Goal: Navigation & Orientation: Find specific page/section

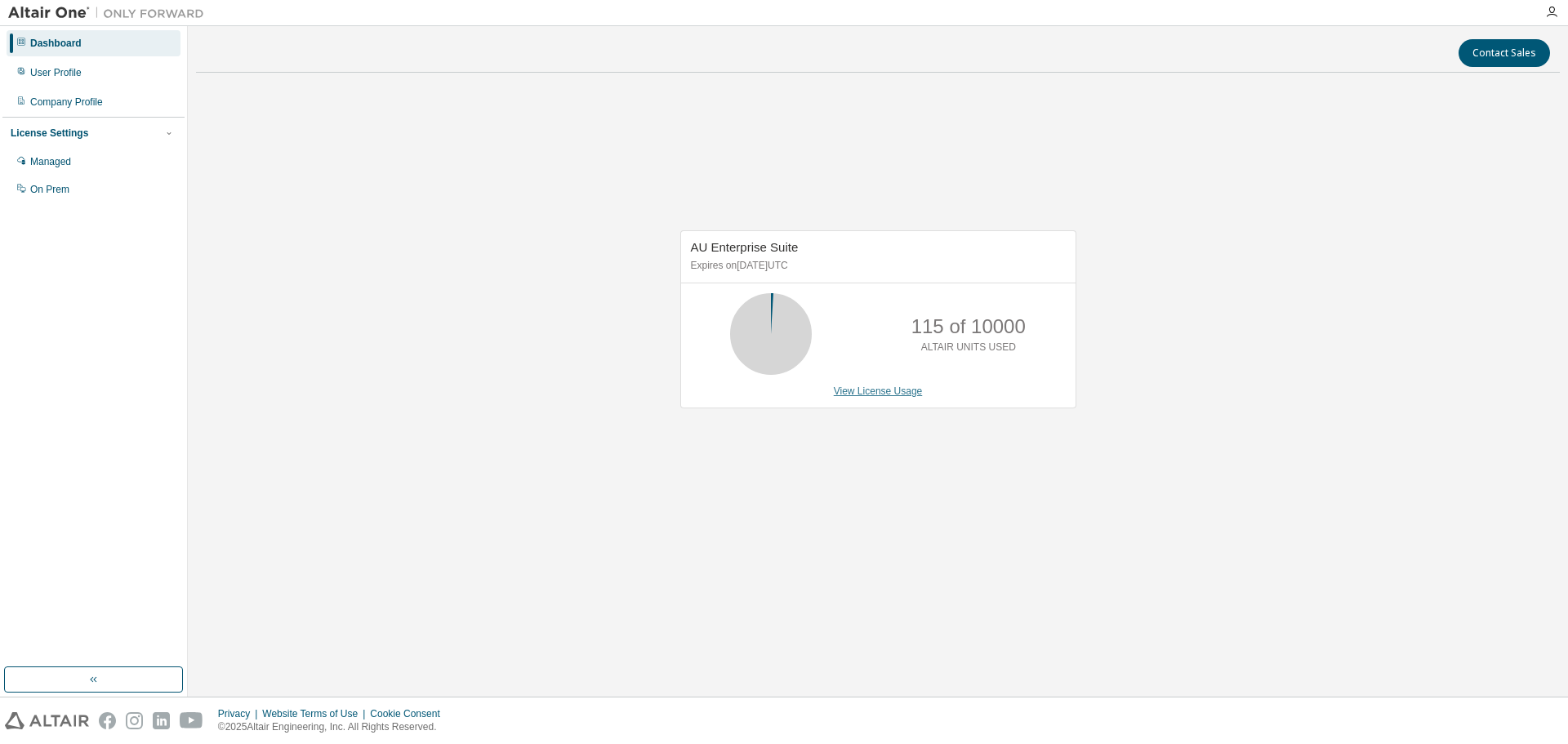
click at [909, 391] on link "View License Usage" at bounding box center [878, 391] width 89 height 12
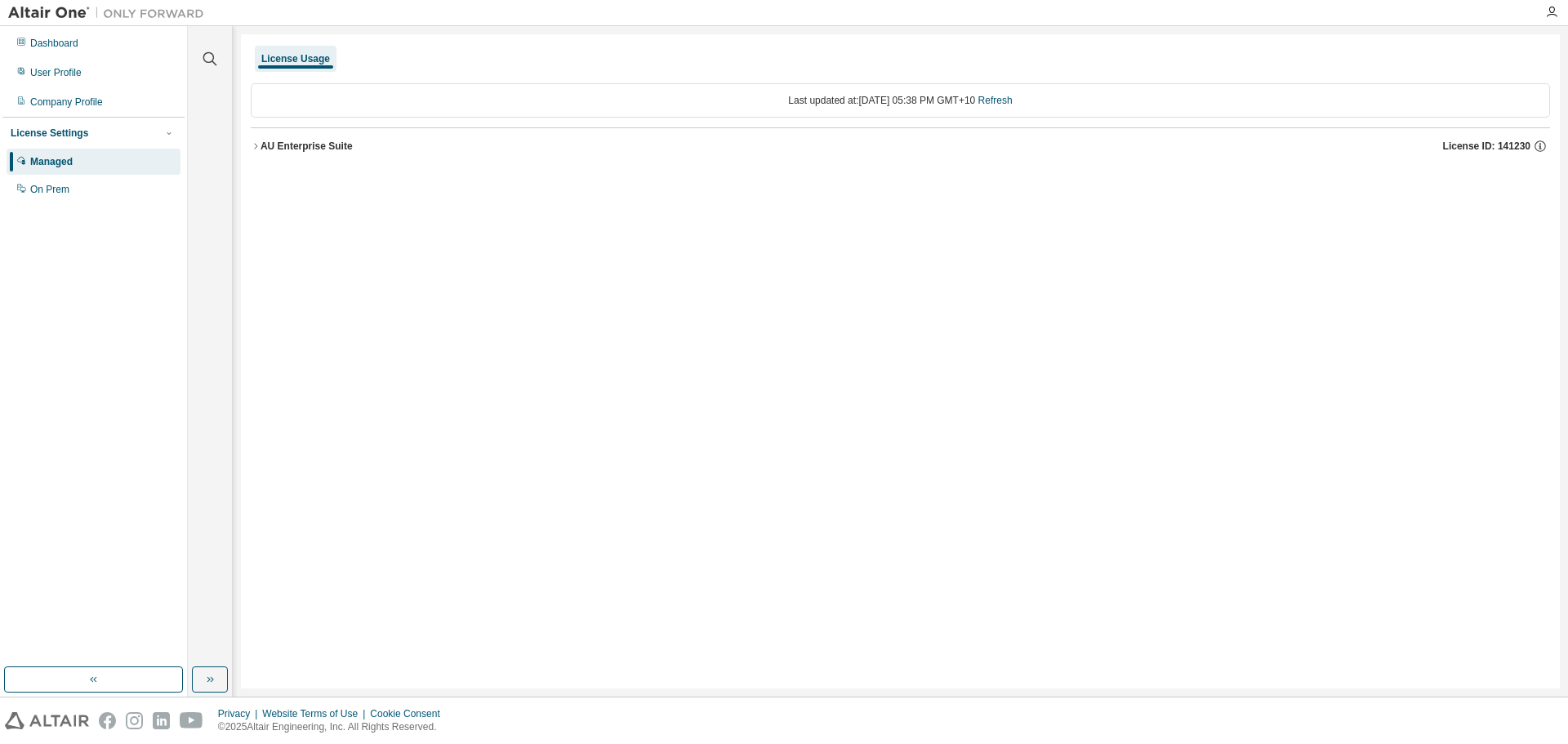
click at [324, 147] on div "AU Enterprise Suite" at bounding box center [306, 146] width 92 height 13
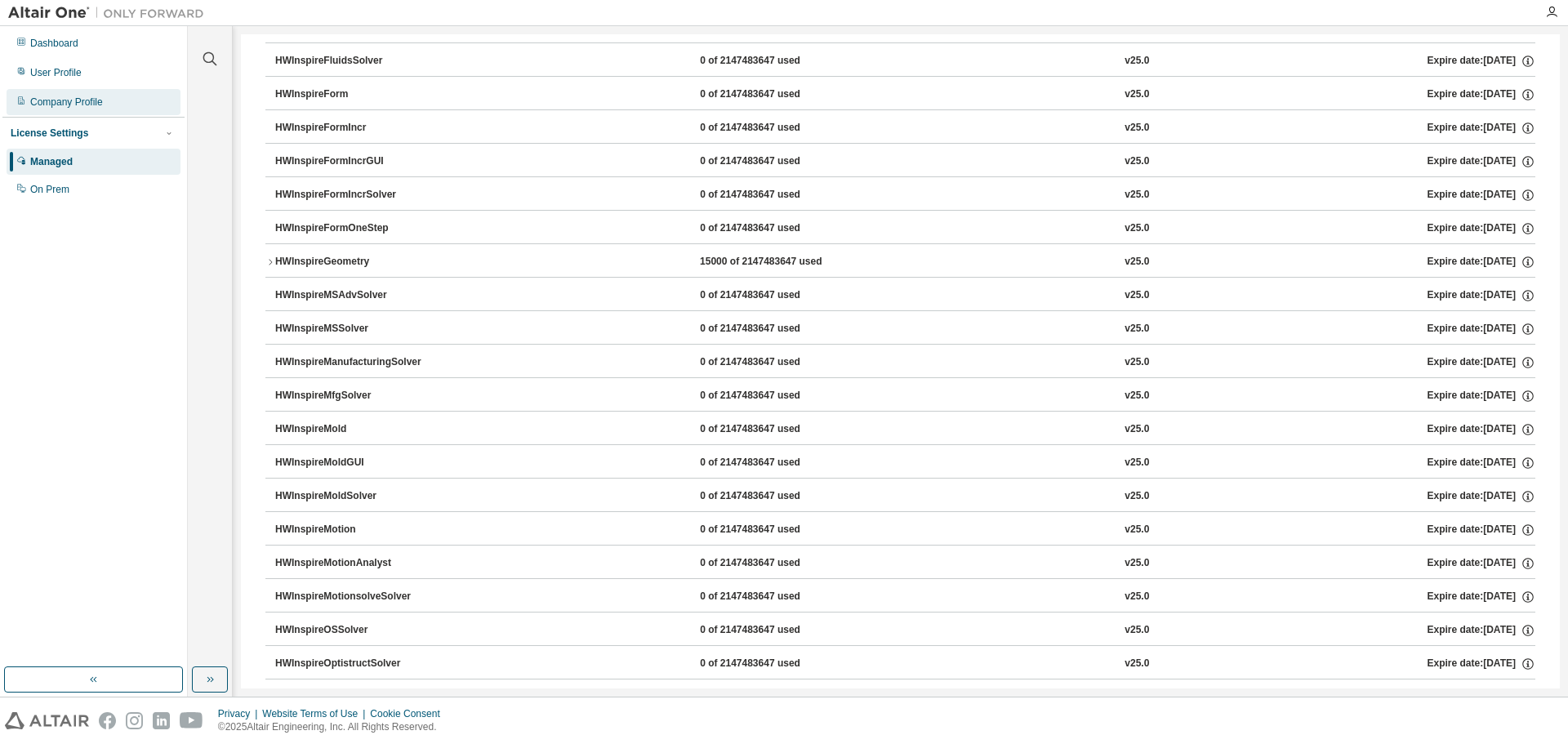
scroll to position [3583, 0]
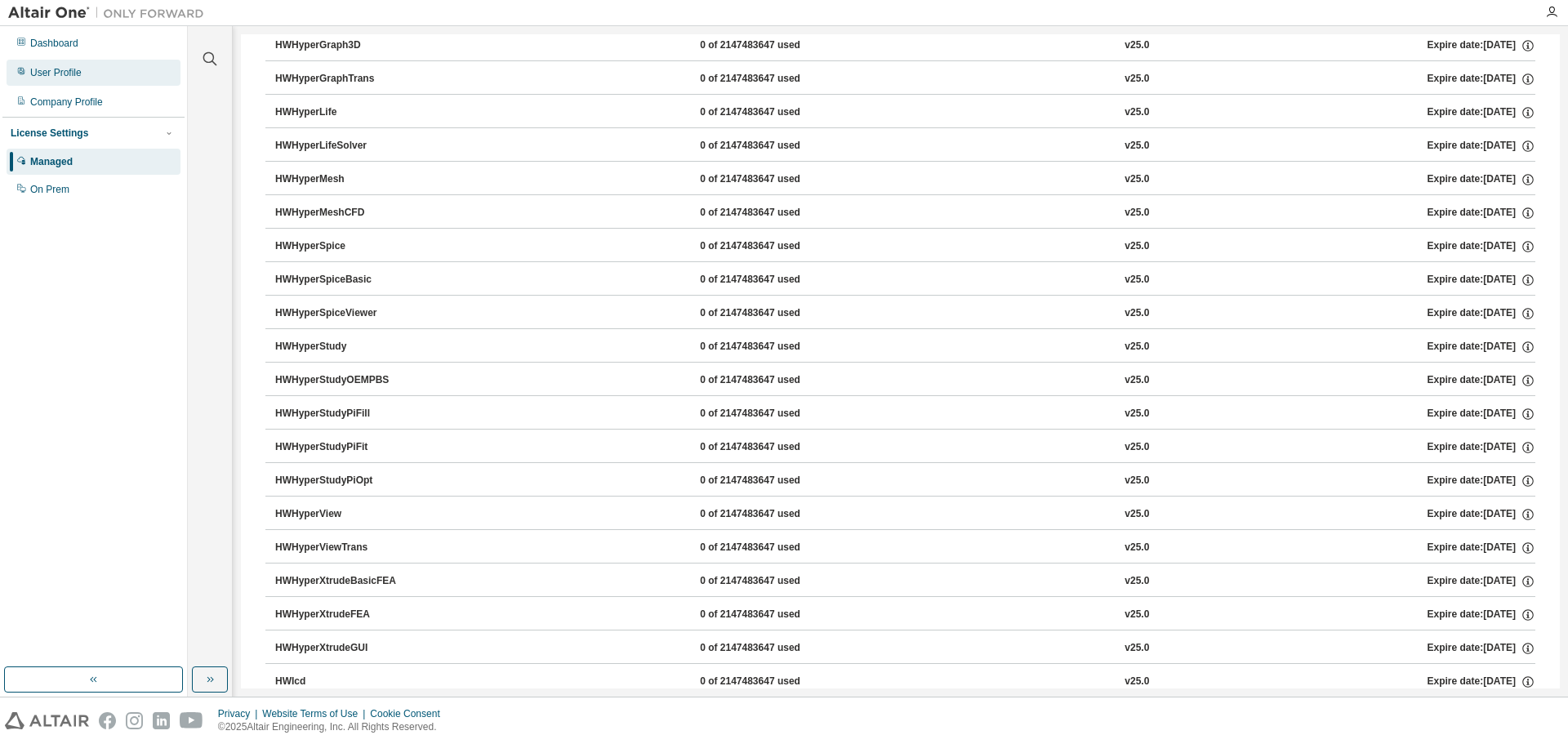
click at [113, 60] on div "User Profile" at bounding box center [94, 73] width 174 height 26
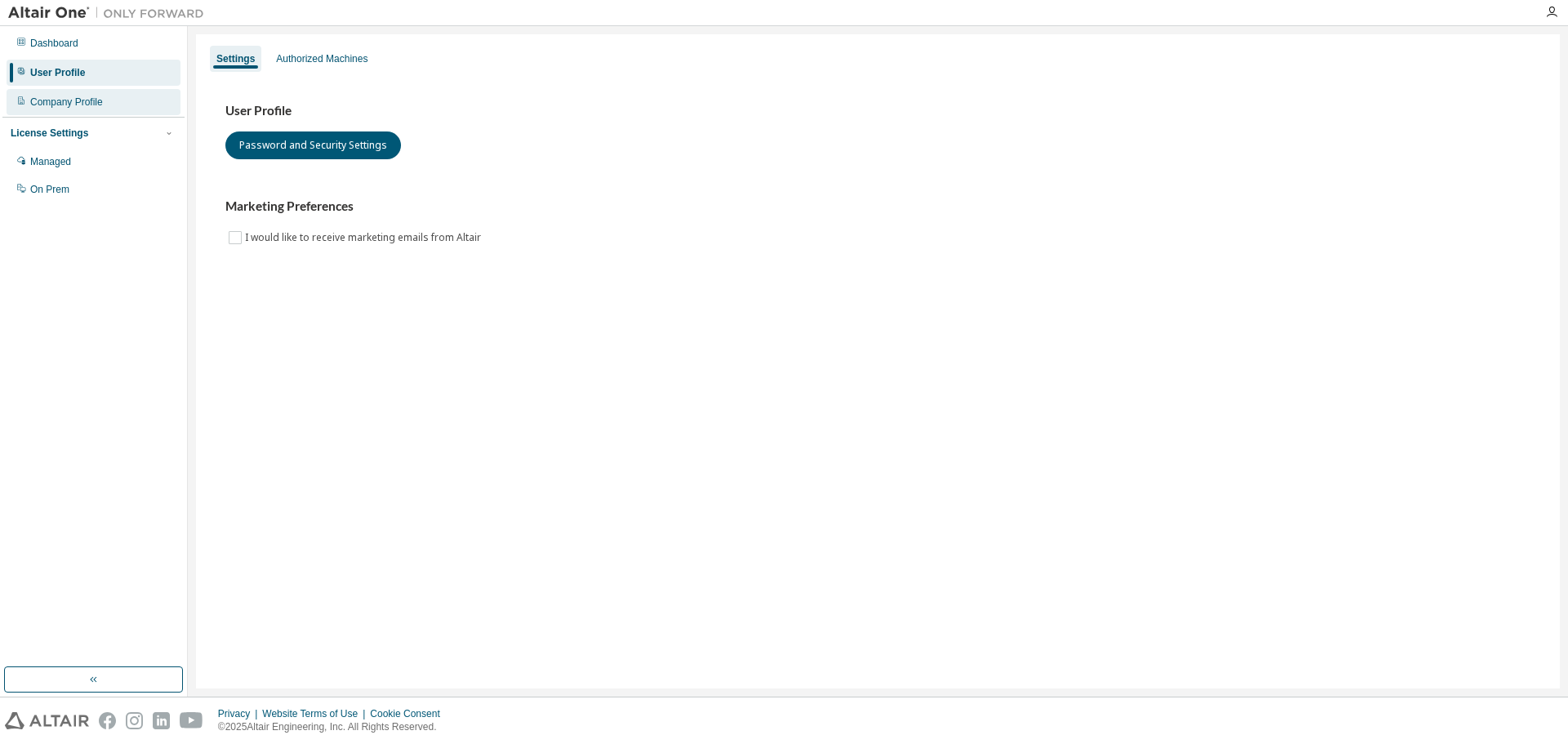
click at [110, 96] on div "Company Profile" at bounding box center [94, 103] width 174 height 26
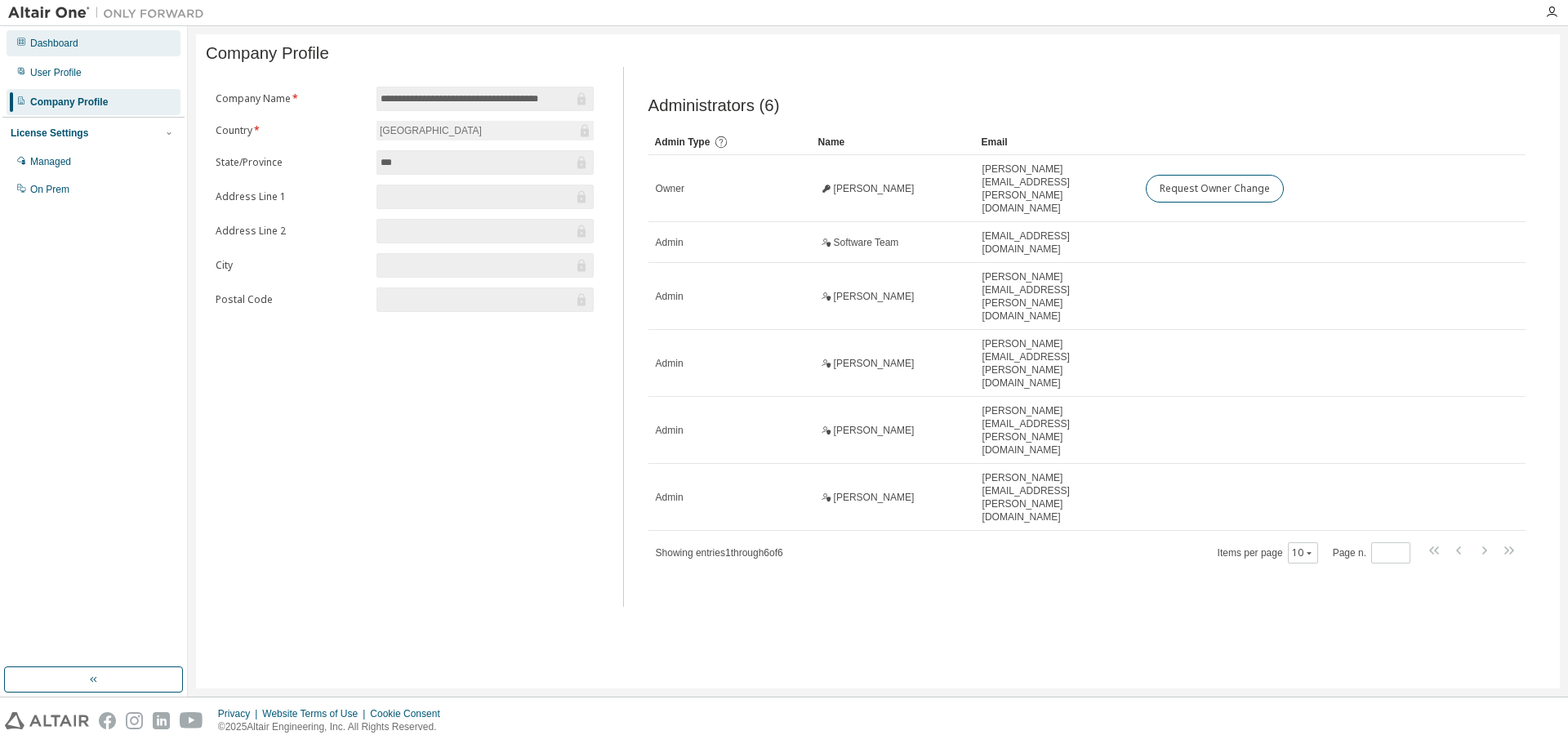
click at [109, 49] on div "Dashboard" at bounding box center [94, 44] width 174 height 26
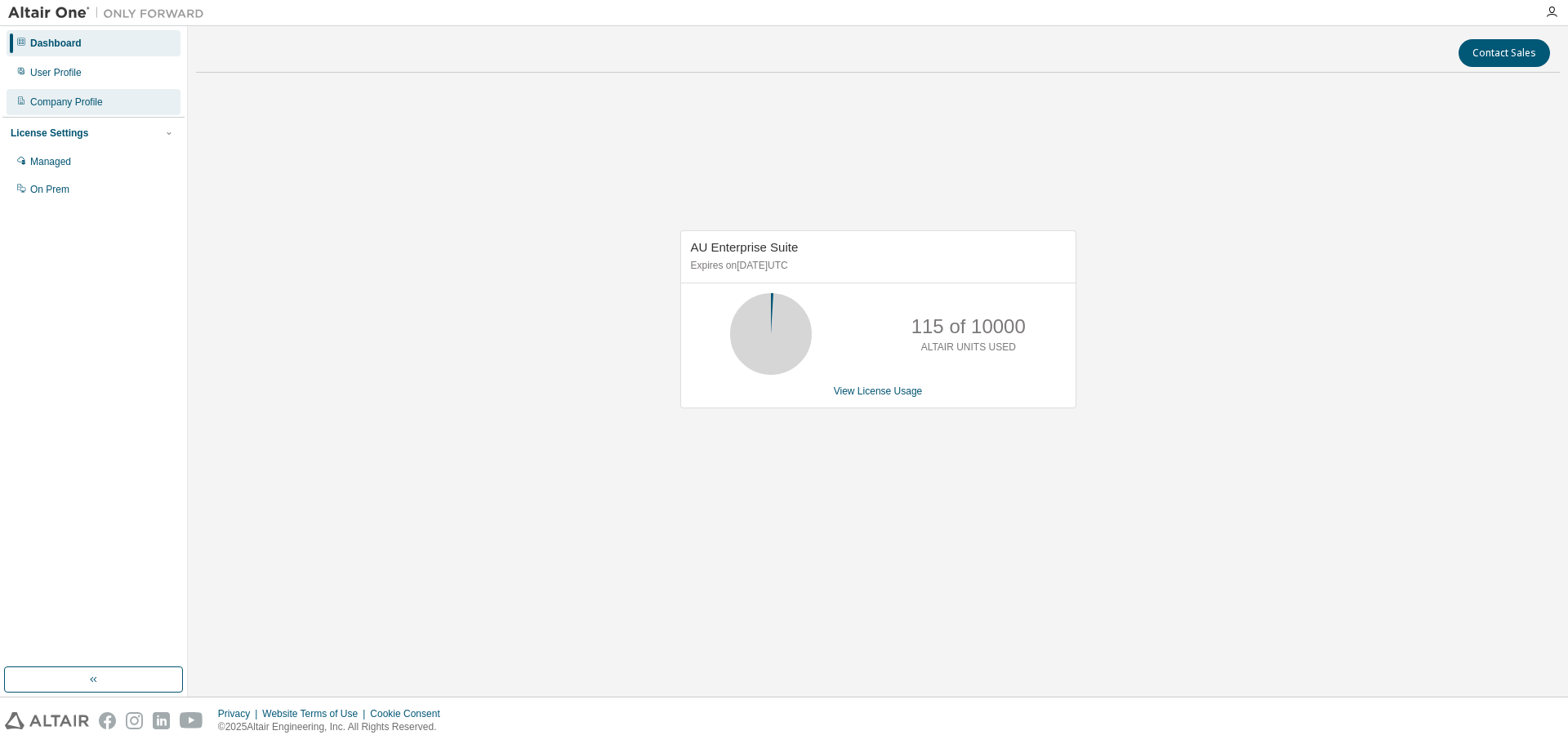
click at [110, 97] on div "Company Profile" at bounding box center [94, 103] width 174 height 26
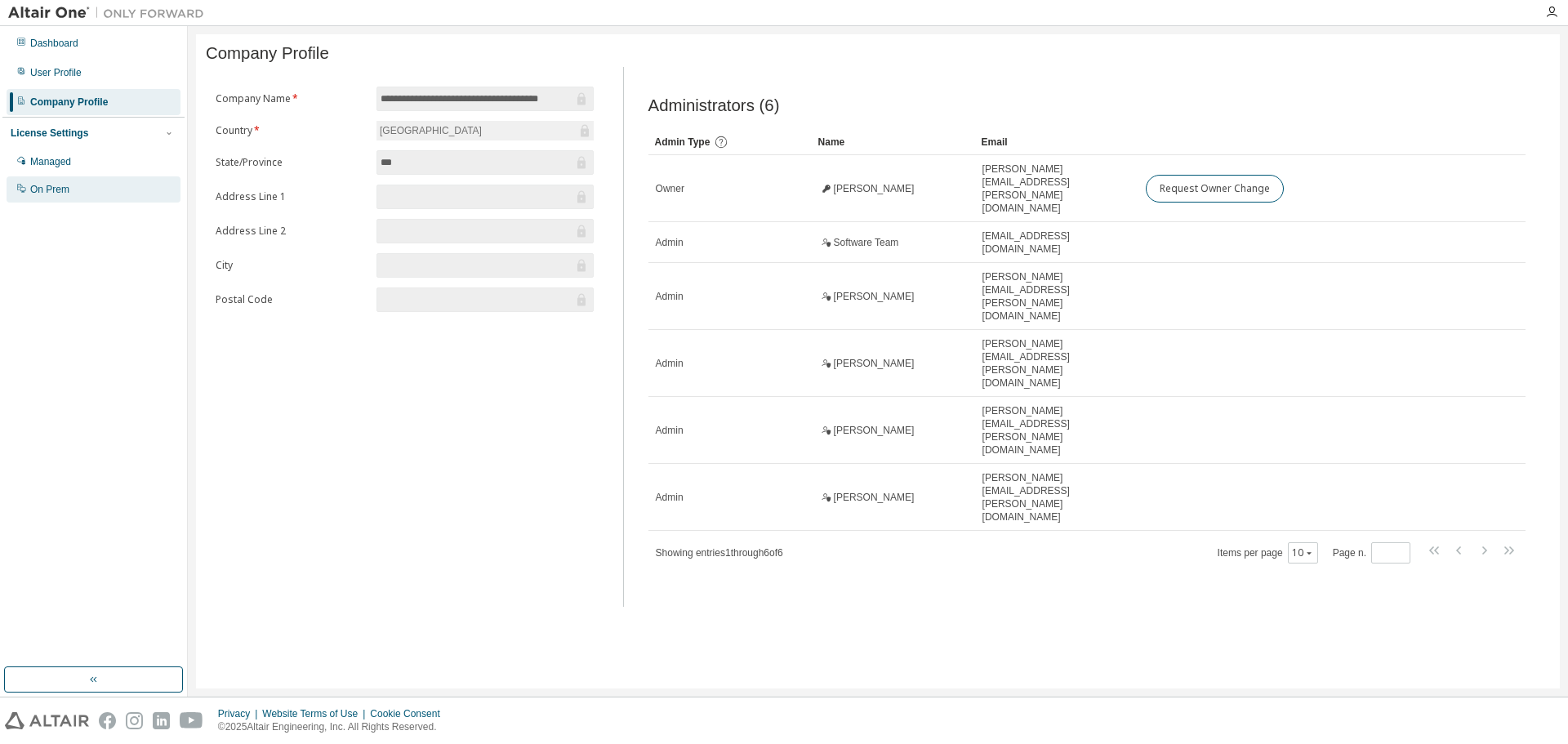
click at [106, 180] on div "On Prem" at bounding box center [94, 190] width 174 height 26
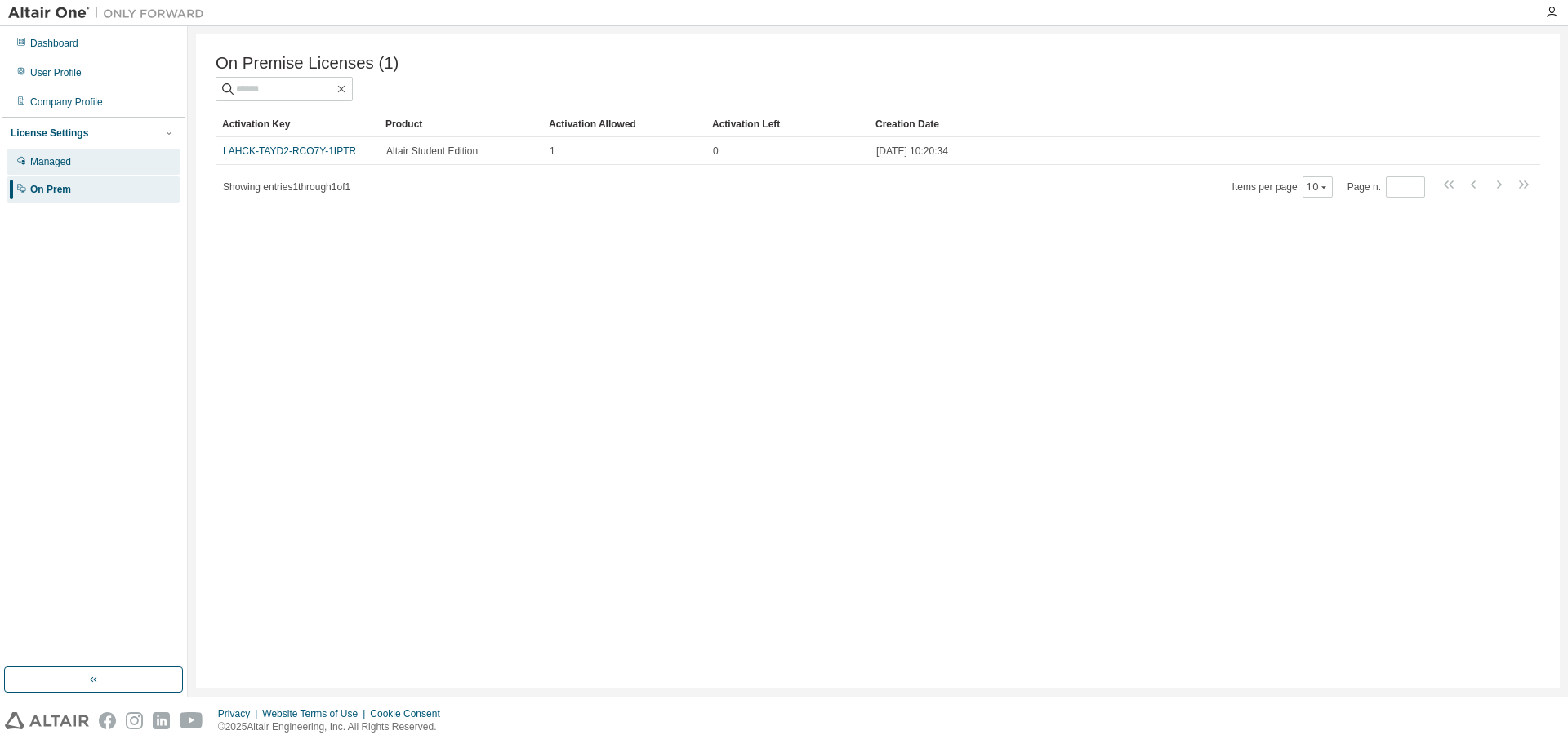
click at [67, 164] on div "Managed" at bounding box center [51, 161] width 41 height 13
